Goal: Information Seeking & Learning: Check status

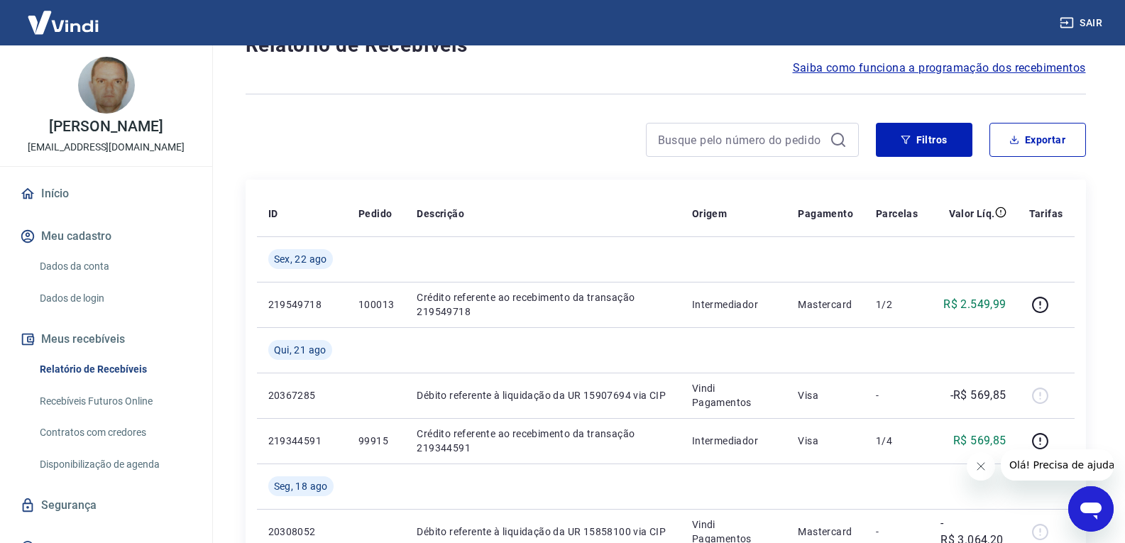
scroll to position [142, 0]
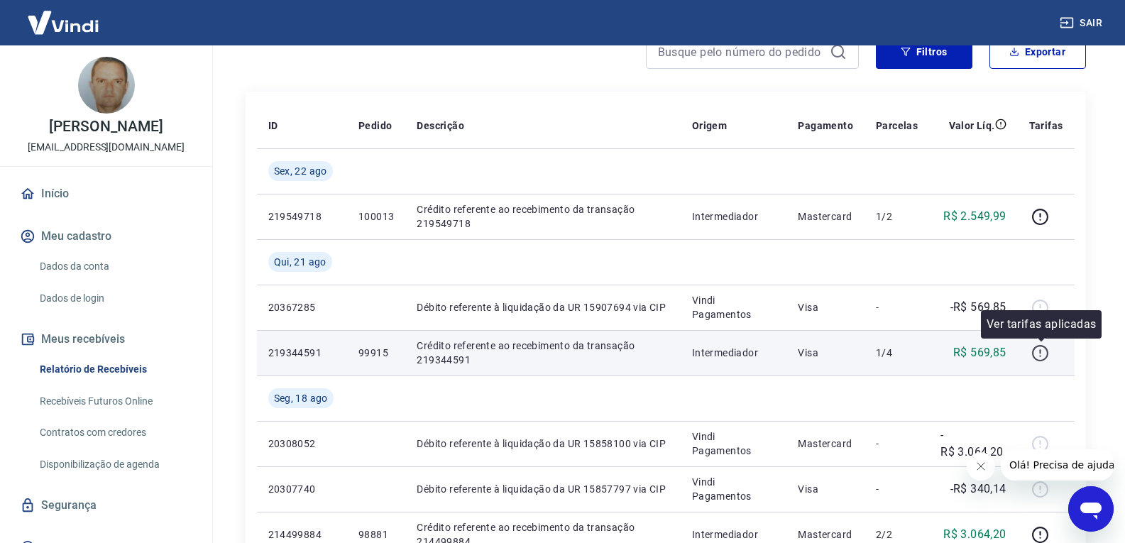
click at [1038, 350] on icon "button" at bounding box center [1040, 353] width 18 height 18
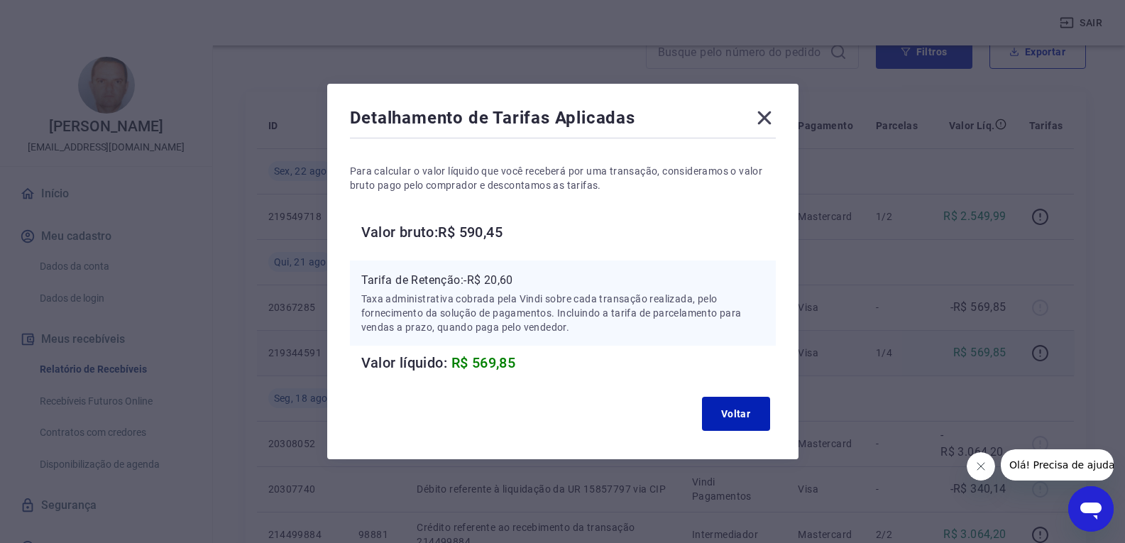
click at [775, 115] on icon at bounding box center [764, 117] width 23 height 23
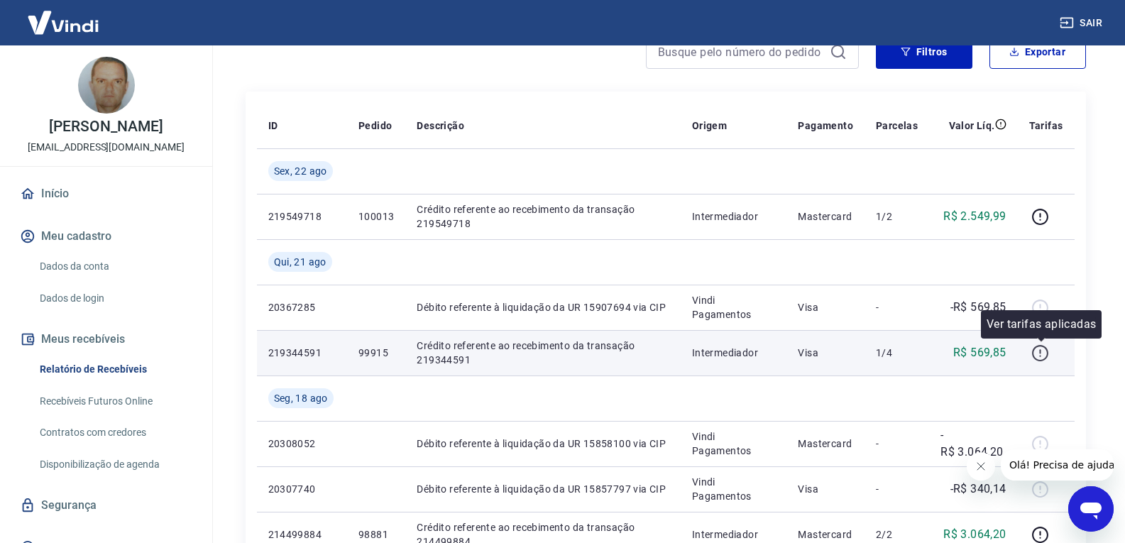
click at [1037, 352] on icon "button" at bounding box center [1040, 353] width 18 height 18
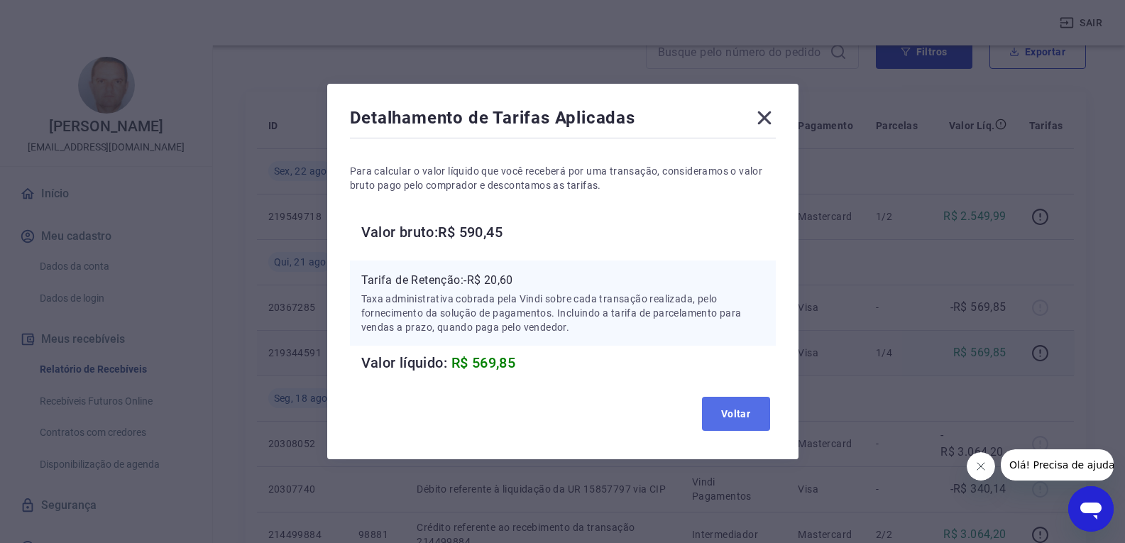
click at [754, 407] on button "Voltar" at bounding box center [736, 414] width 68 height 34
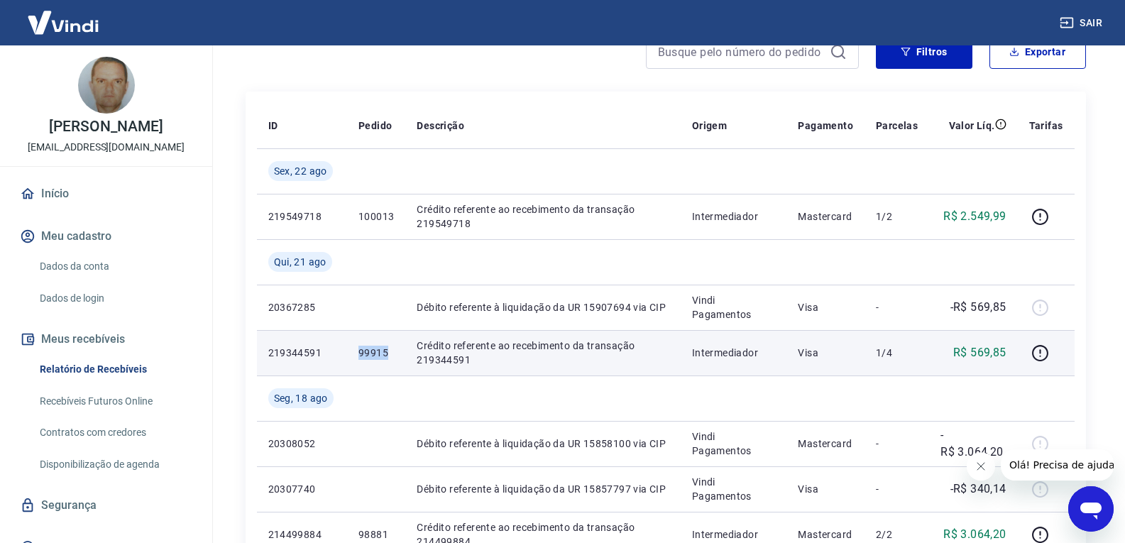
drag, startPoint x: 378, startPoint y: 351, endPoint x: 337, endPoint y: 345, distance: 41.7
click at [337, 345] on tr "219344591 99915 Crédito referente ao recebimento da transação 219344591 Interme…" at bounding box center [666, 352] width 818 height 45
copy tr "99915"
